Goal: Navigation & Orientation: Find specific page/section

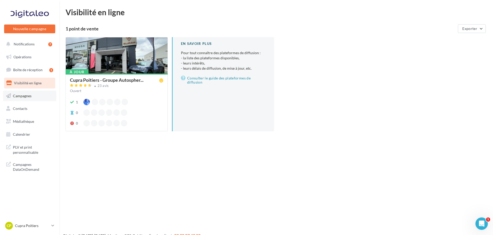
click at [33, 95] on link "Campagnes" at bounding box center [29, 96] width 53 height 11
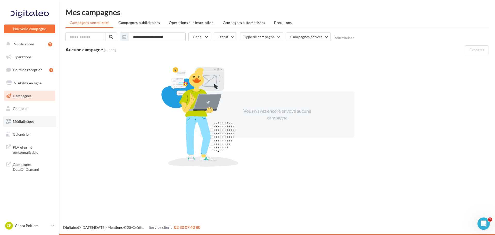
click at [32, 123] on span "Médiathèque" at bounding box center [23, 121] width 21 height 4
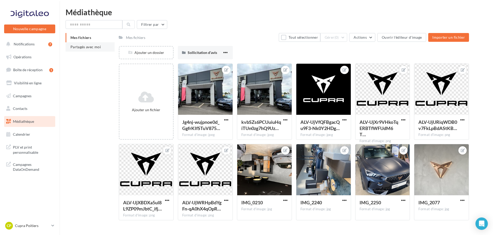
click at [90, 45] on span "Partagés avec moi" at bounding box center [85, 47] width 30 height 4
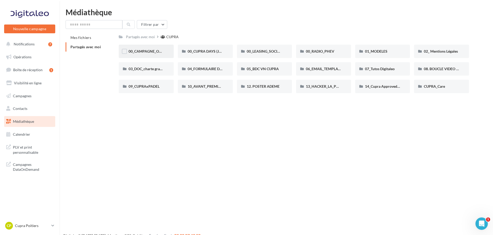
click at [143, 54] on div "00_CAMPAGNE_OCTOBRE" at bounding box center [146, 51] width 35 height 5
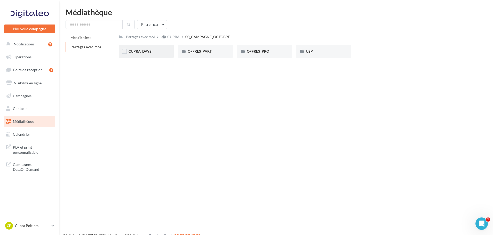
click at [158, 52] on div "CUPRA_DAYS" at bounding box center [146, 51] width 35 height 5
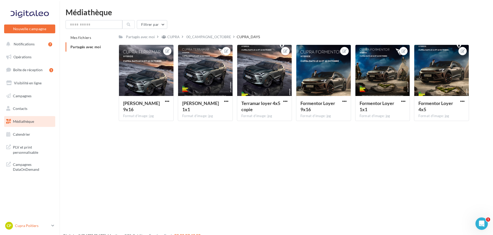
click at [48, 227] on p "Cupra Poitiers" at bounding box center [32, 225] width 34 height 5
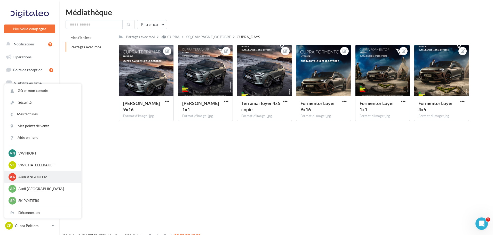
scroll to position [8, 0]
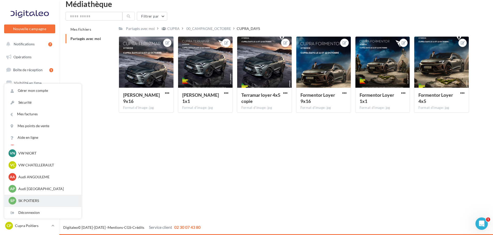
click at [34, 200] on p "SK POITIERS" at bounding box center [46, 200] width 57 height 5
